Goal: Task Accomplishment & Management: Manage account settings

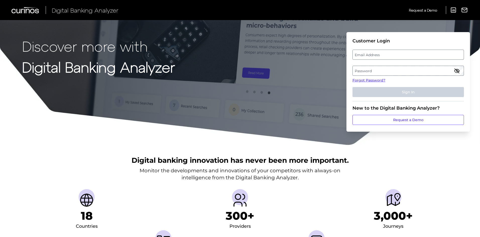
click at [409, 56] on label "Email Address" at bounding box center [408, 54] width 111 height 9
click at [409, 56] on input "email" at bounding box center [407, 55] width 111 height 10
click at [405, 54] on input "Email Address" at bounding box center [407, 55] width 111 height 10
type input "[PERSON_NAME].[PERSON_NAME]"
click at [368, 82] on link "Forgot Password?" at bounding box center [407, 80] width 111 height 5
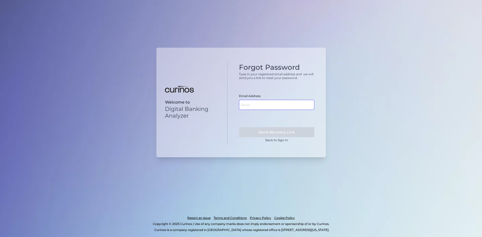
click at [273, 102] on input "text" at bounding box center [276, 105] width 75 height 10
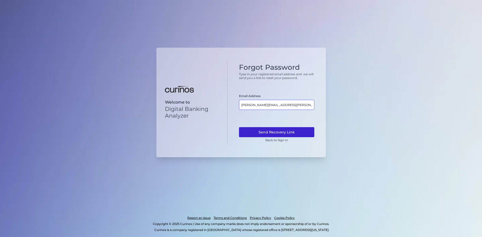
type input "[PERSON_NAME][EMAIL_ADDRESS][PERSON_NAME][DOMAIN_NAME]"
click at [279, 132] on button "Send Recovery Link" at bounding box center [276, 132] width 75 height 10
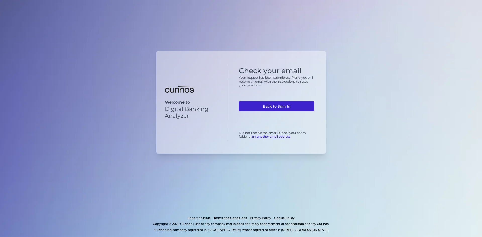
click at [273, 104] on link "Back to Sign In" at bounding box center [276, 106] width 75 height 10
